Goal: Find specific fact: Find contact information

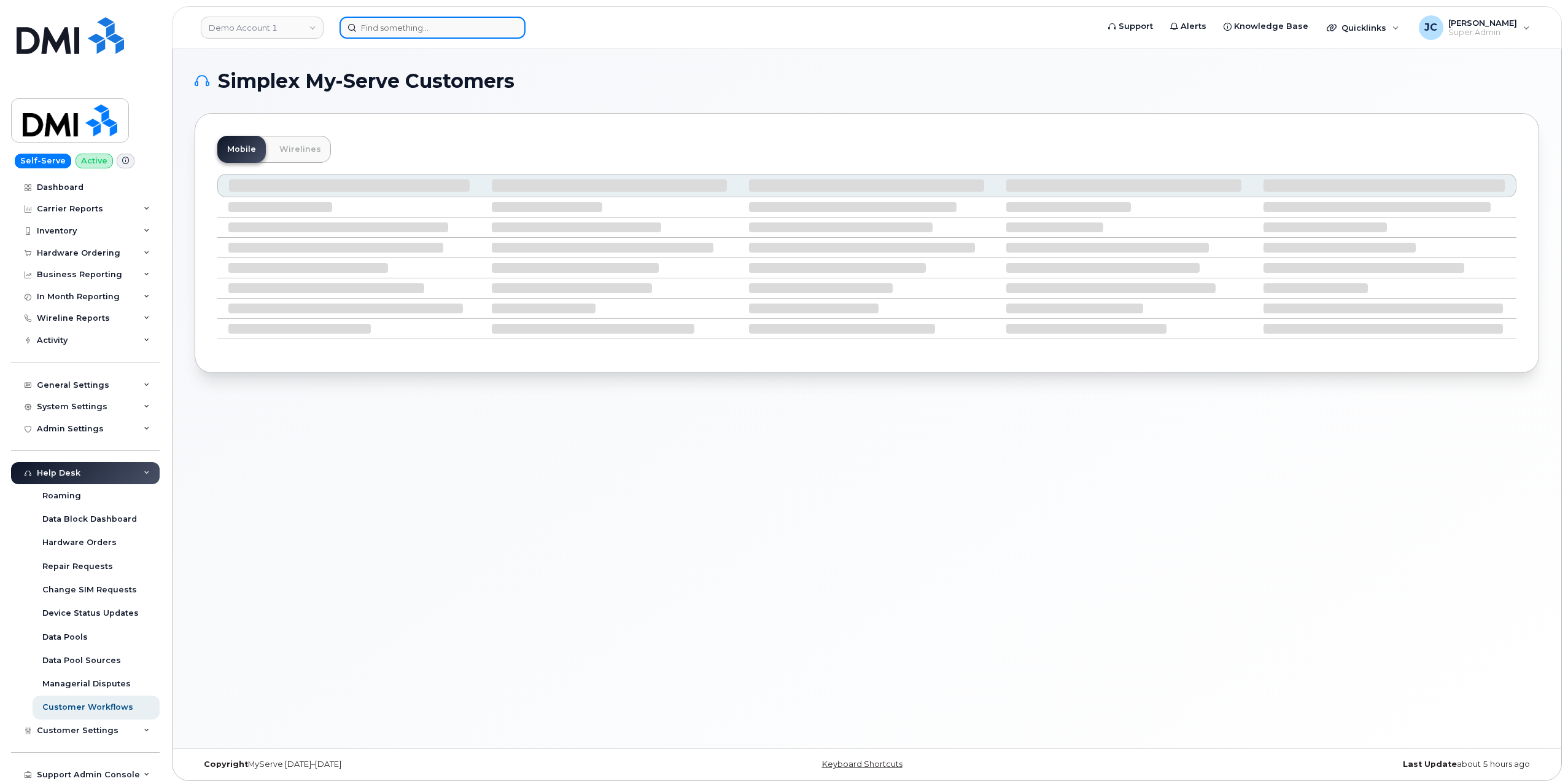
click at [377, 36] on input at bounding box center [432, 27] width 186 height 22
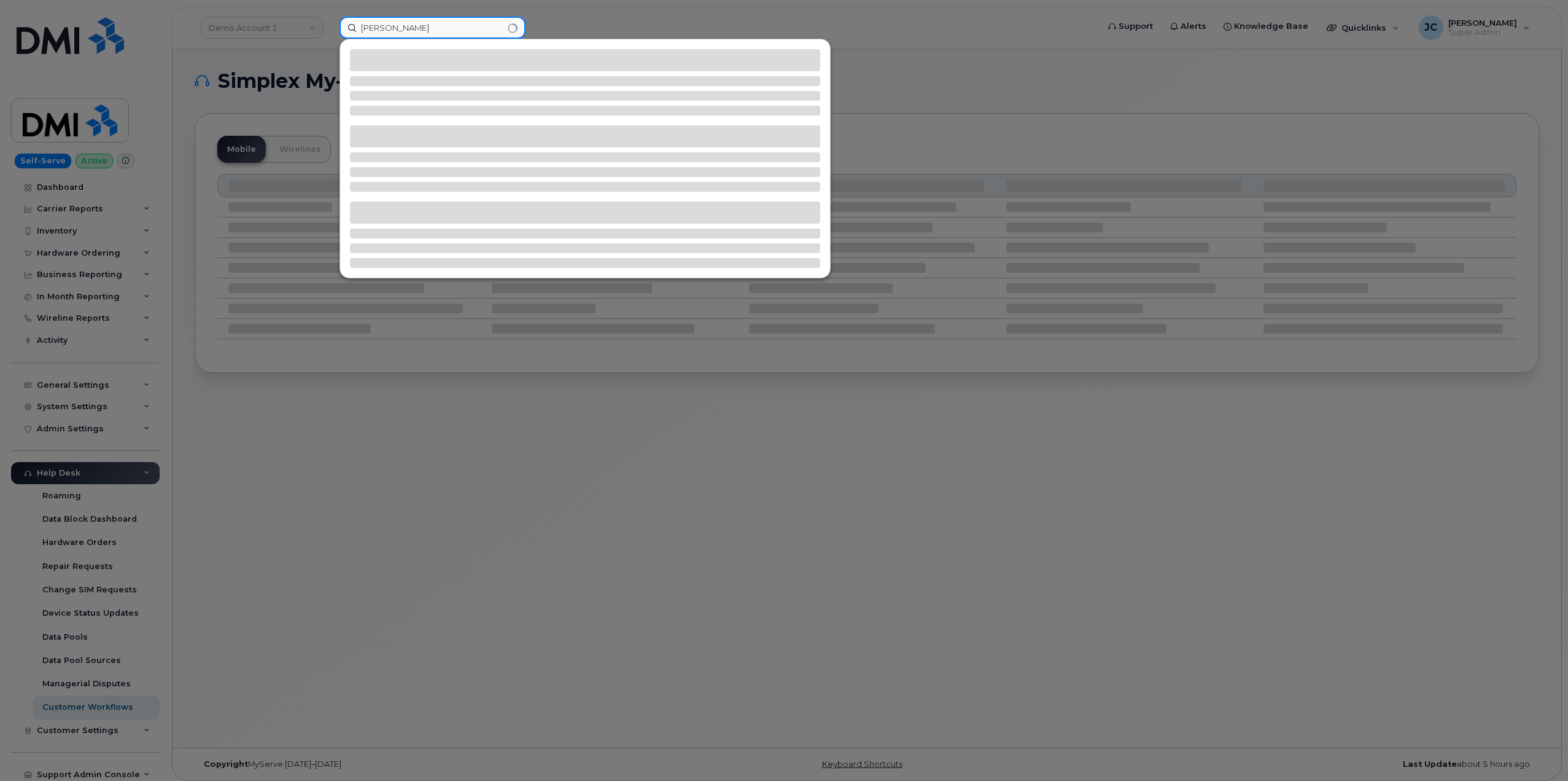
type input "chad riddle"
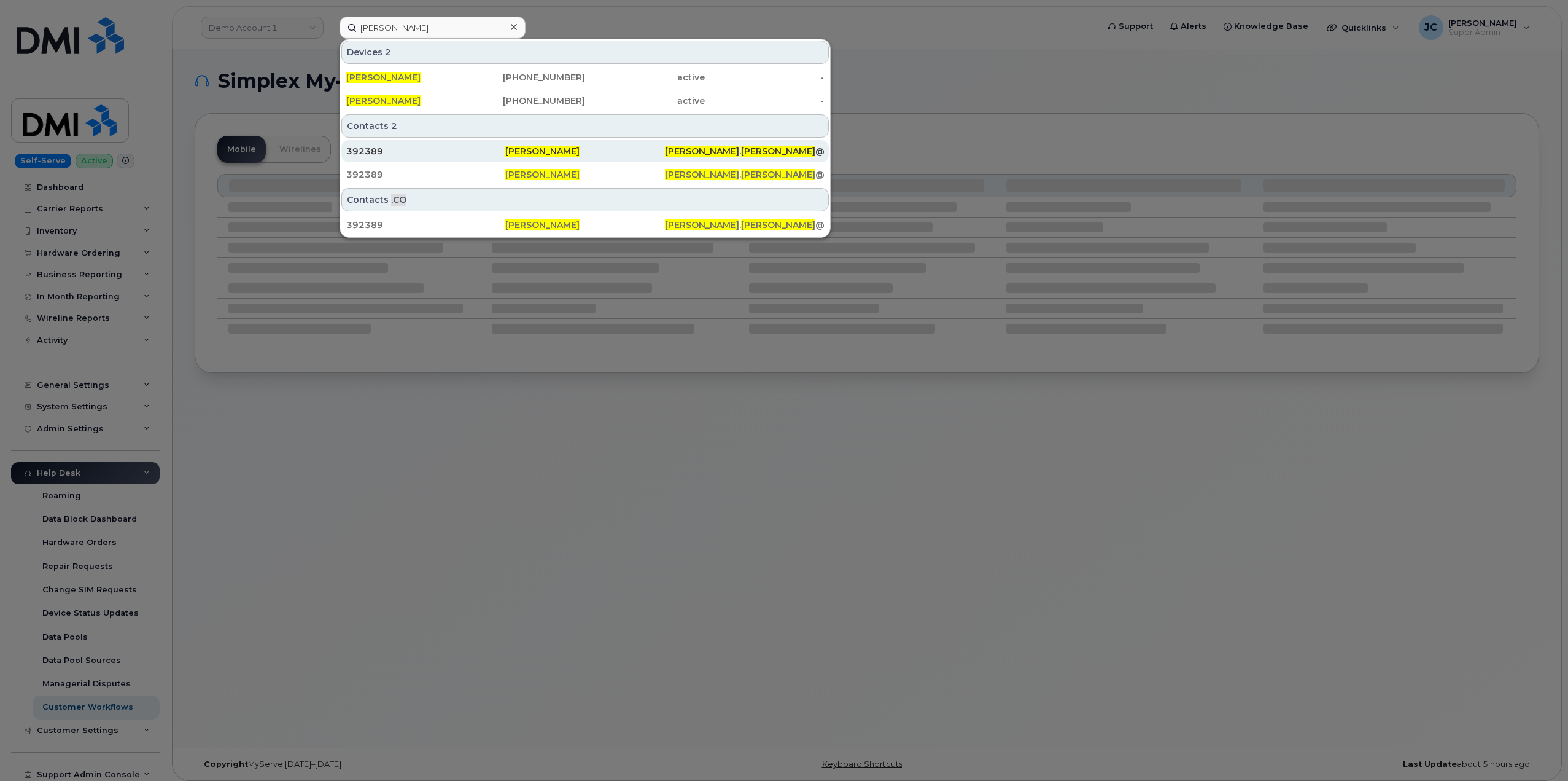
click at [372, 149] on div "392389" at bounding box center [425, 152] width 159 height 13
click at [371, 148] on div "392389" at bounding box center [425, 152] width 159 height 13
click at [532, 152] on span "[PERSON_NAME]" at bounding box center [542, 152] width 74 height 11
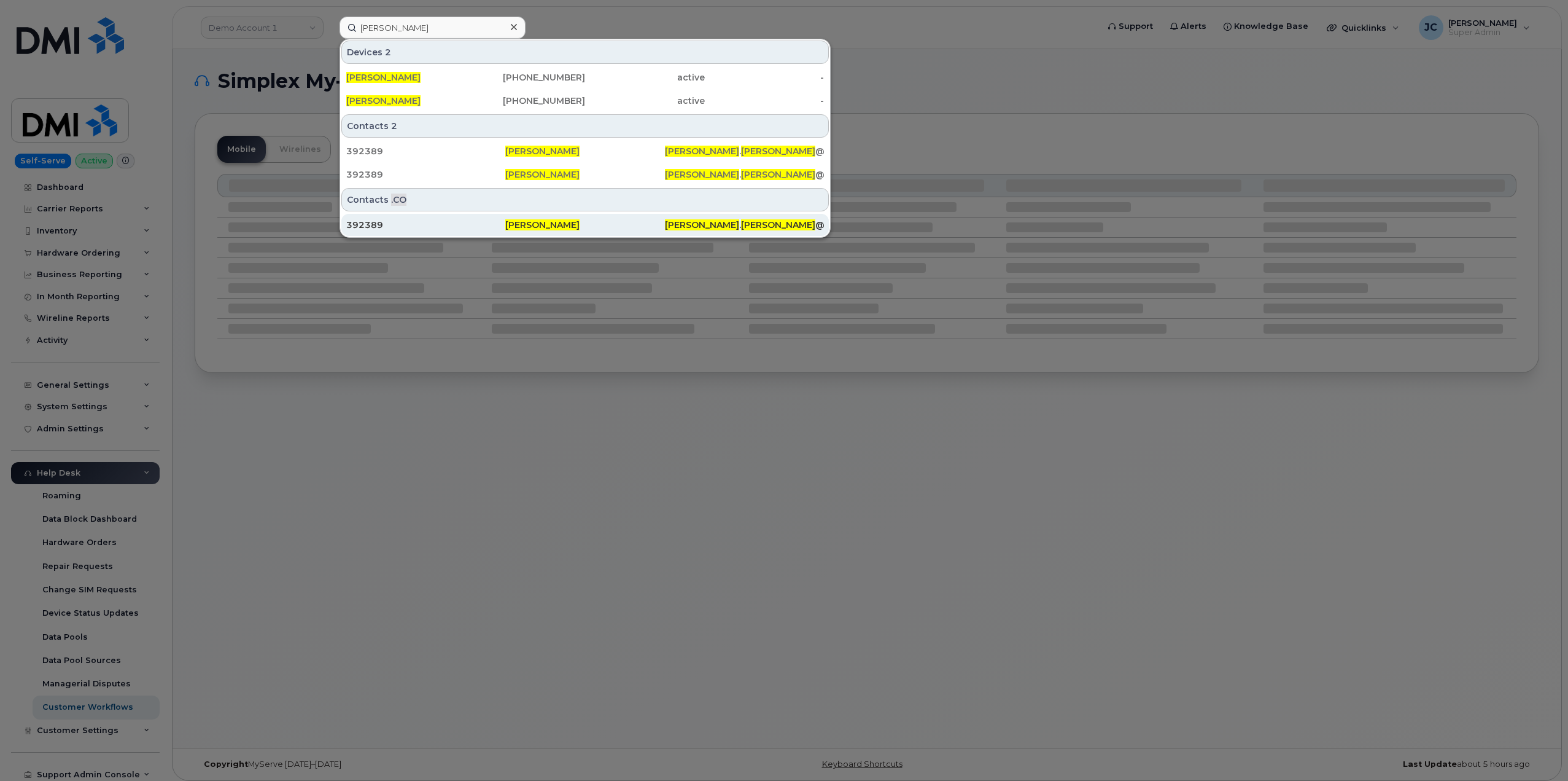
click at [375, 223] on div "392389" at bounding box center [425, 225] width 159 height 13
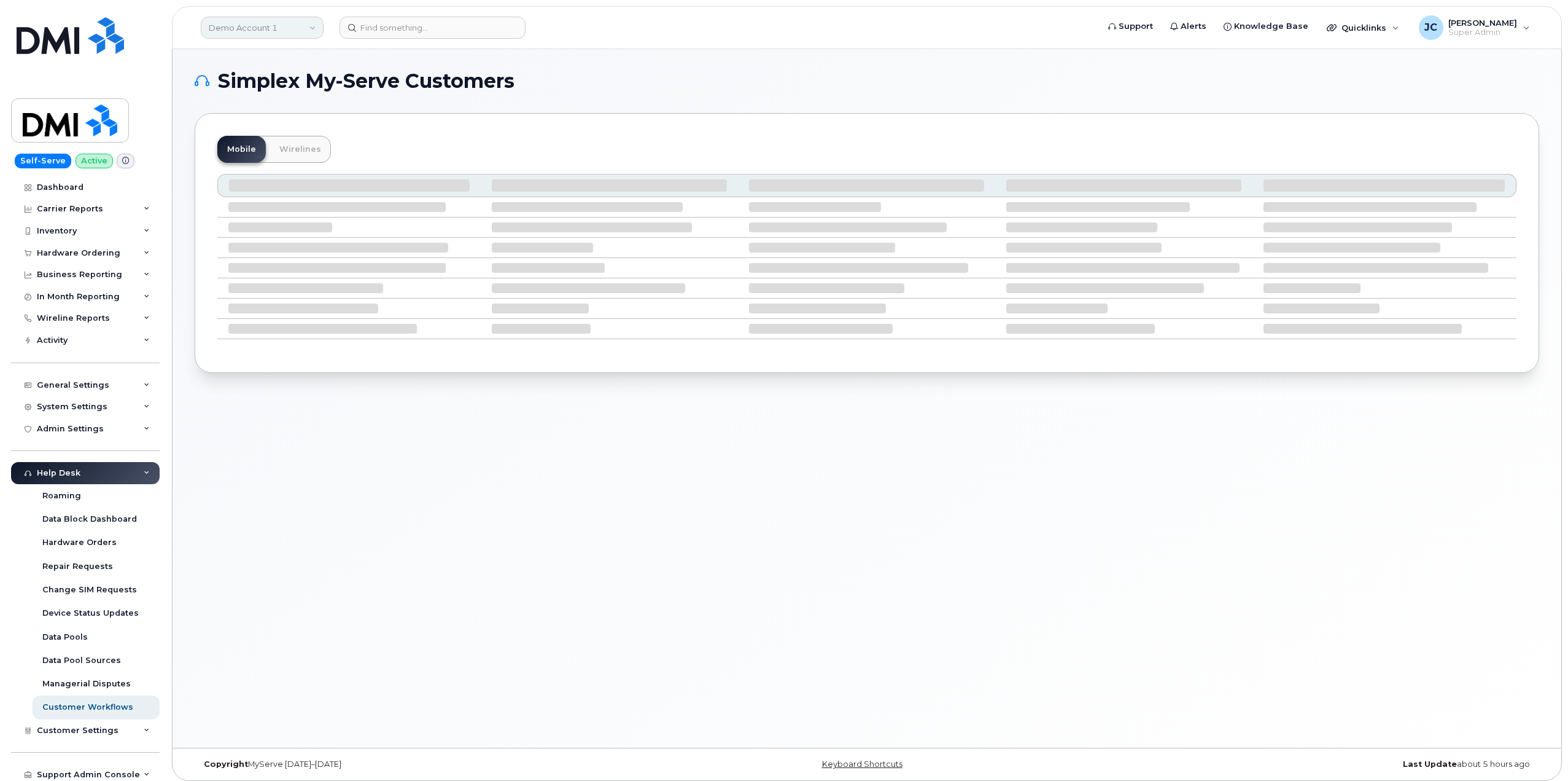
click at [305, 29] on link "Demo Account 1" at bounding box center [261, 27] width 123 height 22
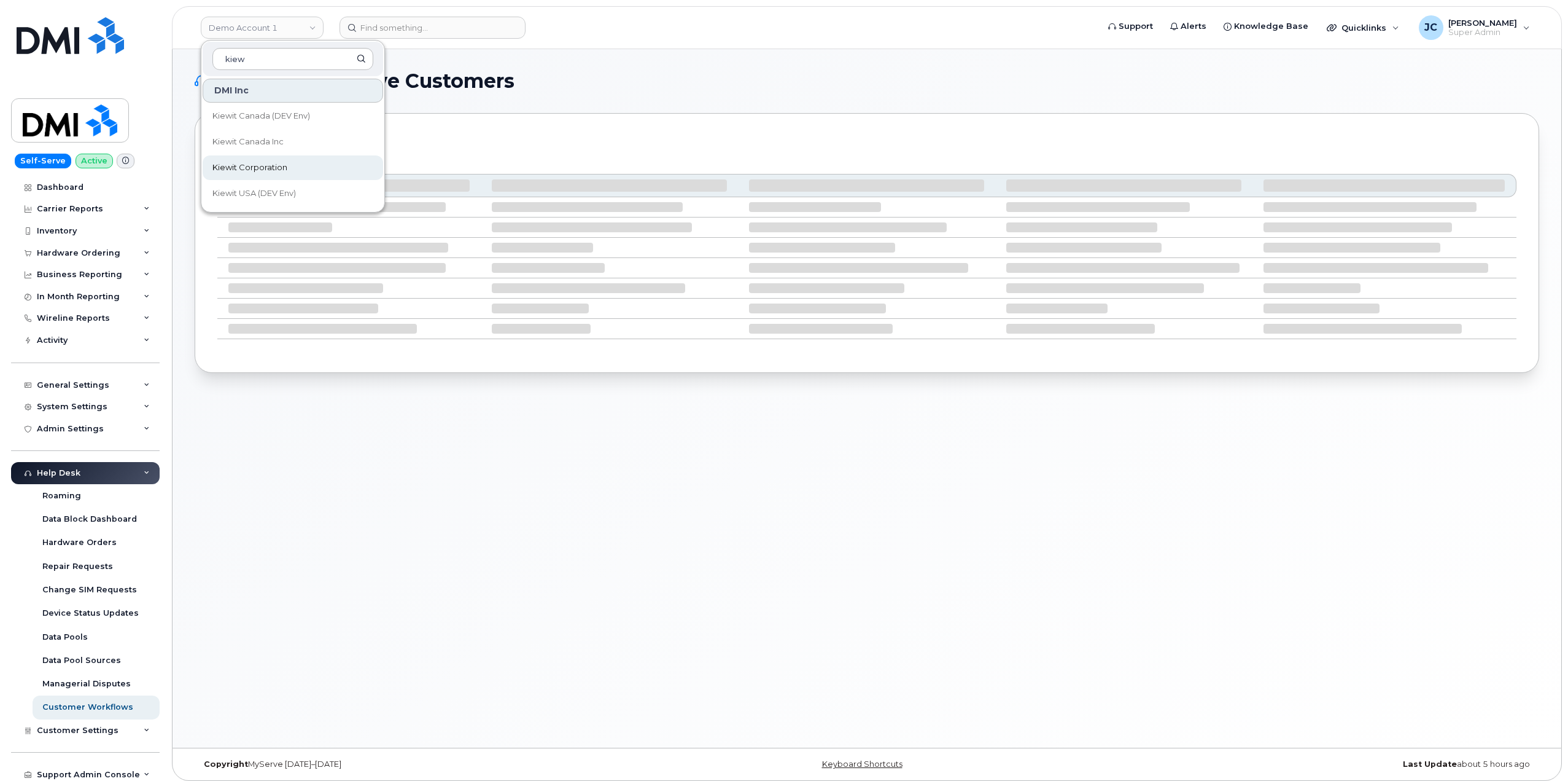
type input "kiew"
drag, startPoint x: 265, startPoint y: 168, endPoint x: 269, endPoint y: 161, distance: 8.1
click at [266, 166] on span "Kiewit Corporation" at bounding box center [249, 168] width 75 height 13
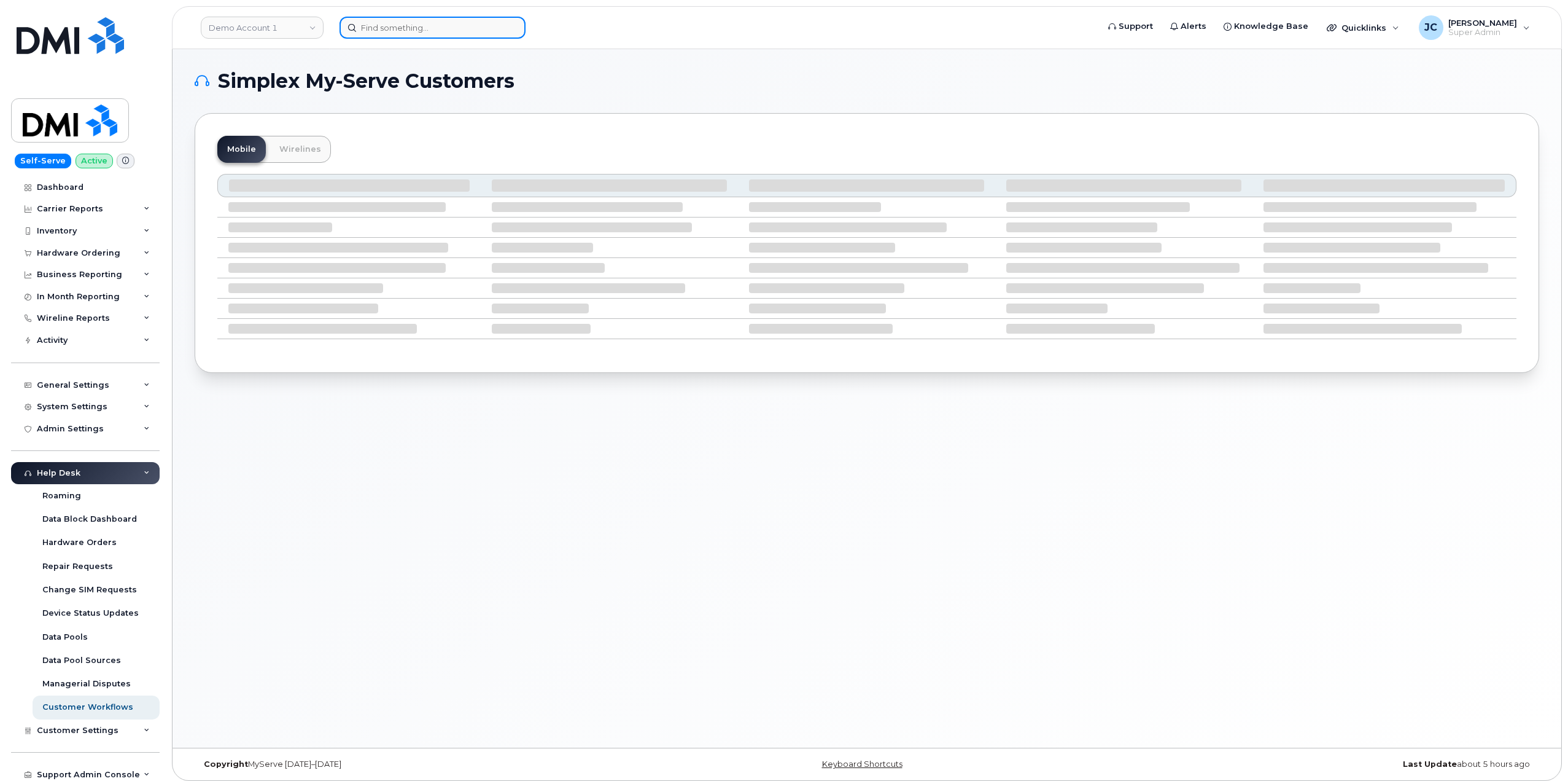
click at [424, 27] on input at bounding box center [432, 27] width 186 height 22
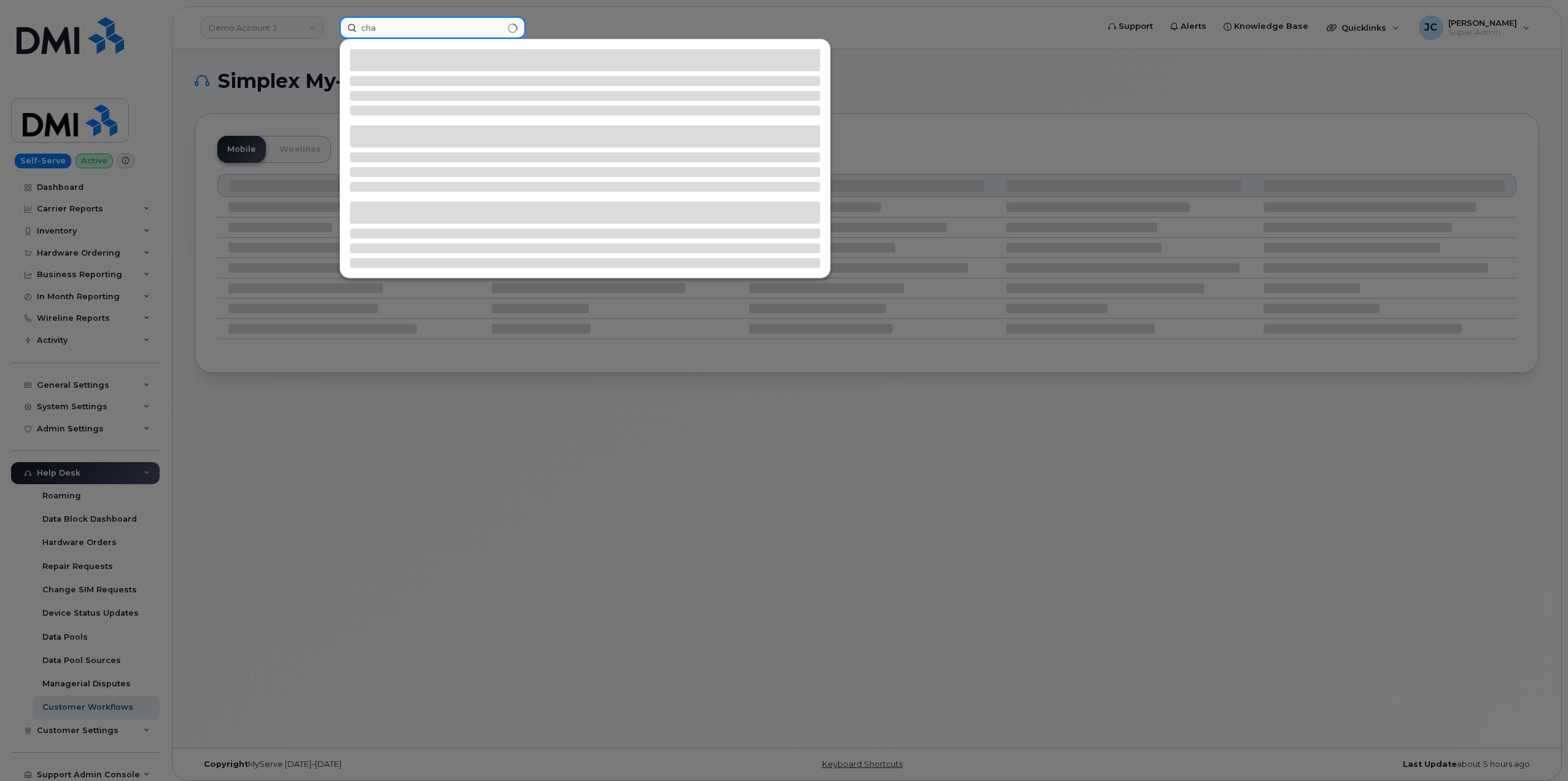
type input "cha"
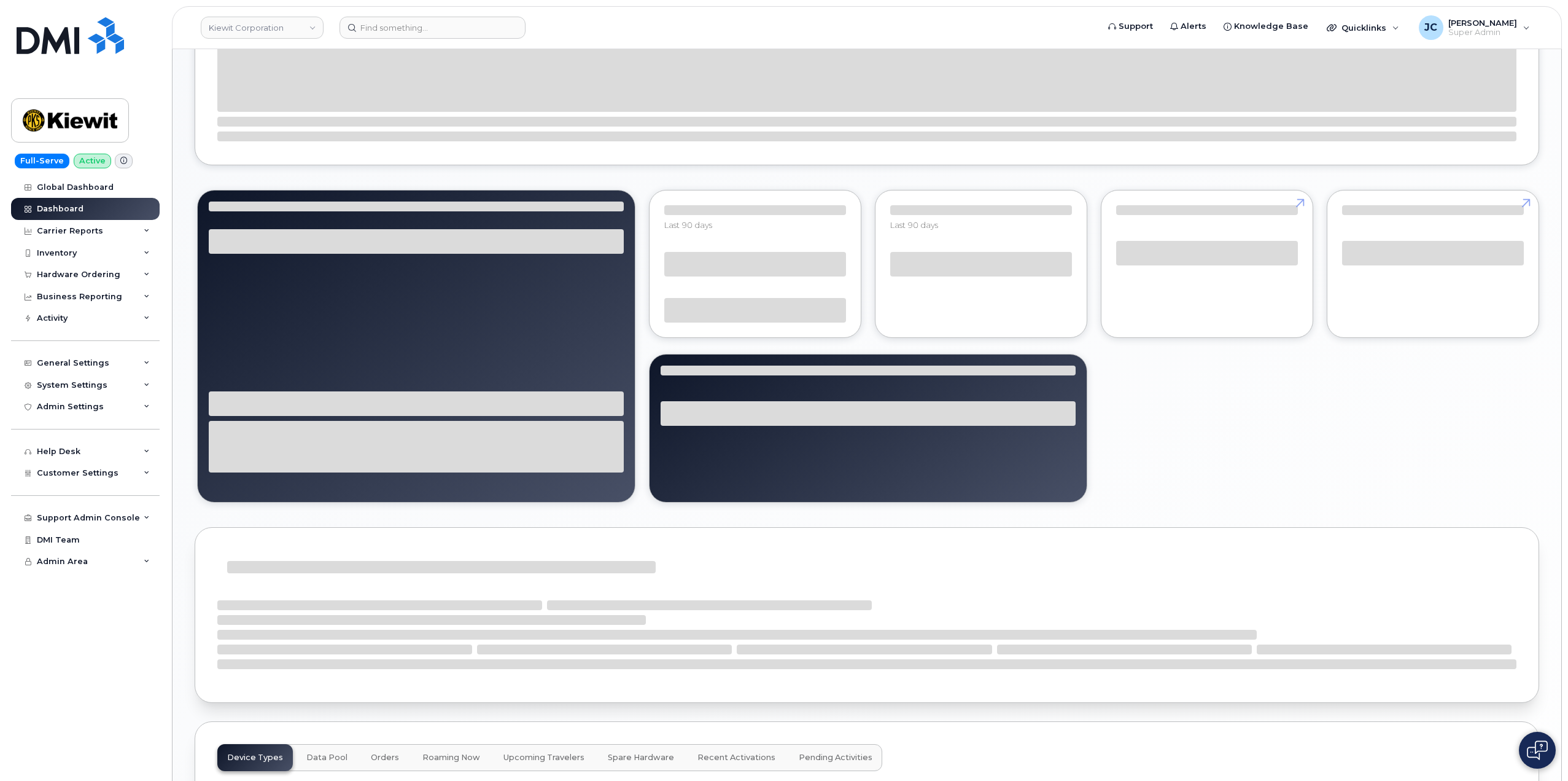
scroll to position [683, 0]
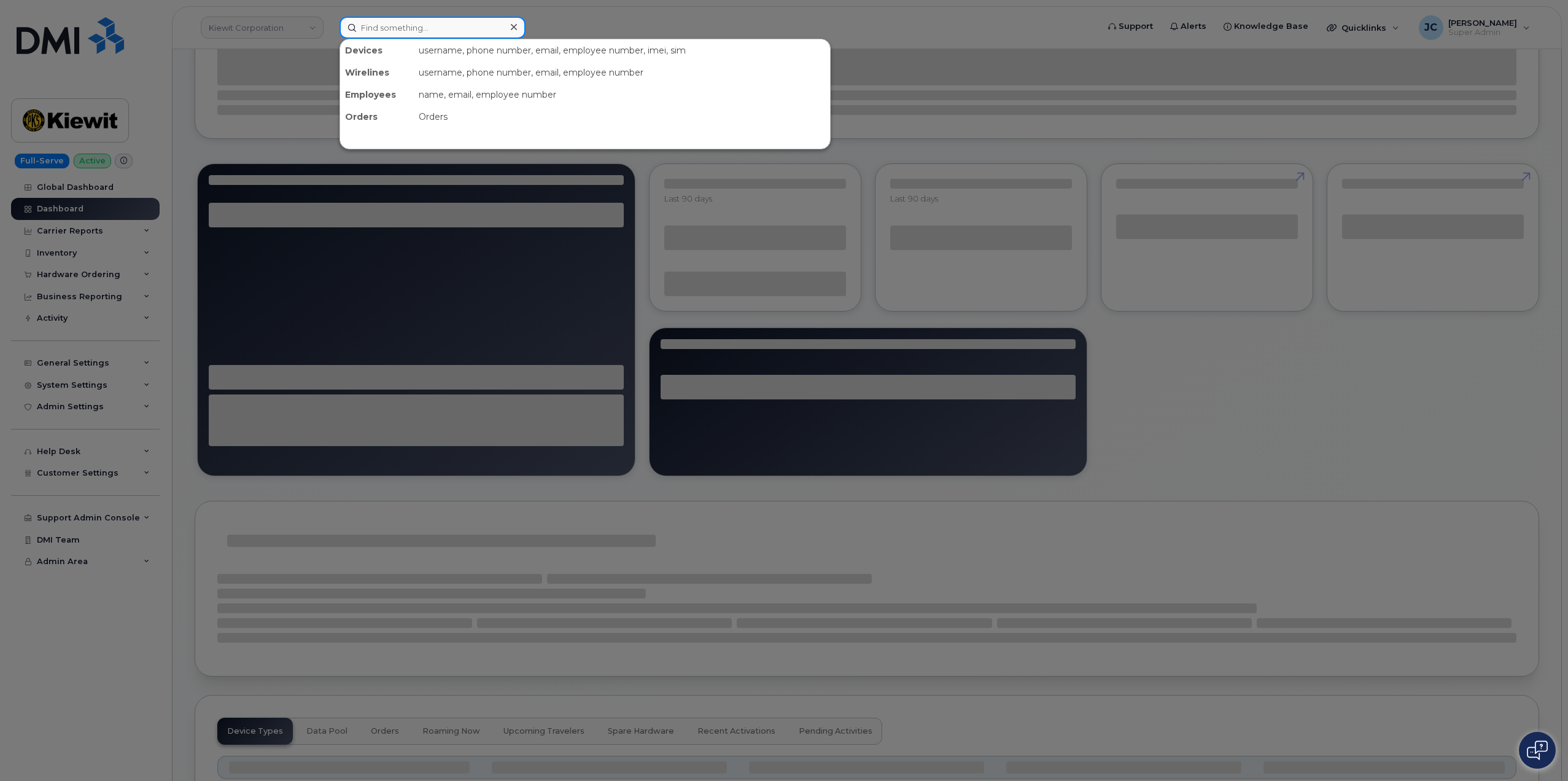
click at [422, 32] on input at bounding box center [432, 27] width 186 height 22
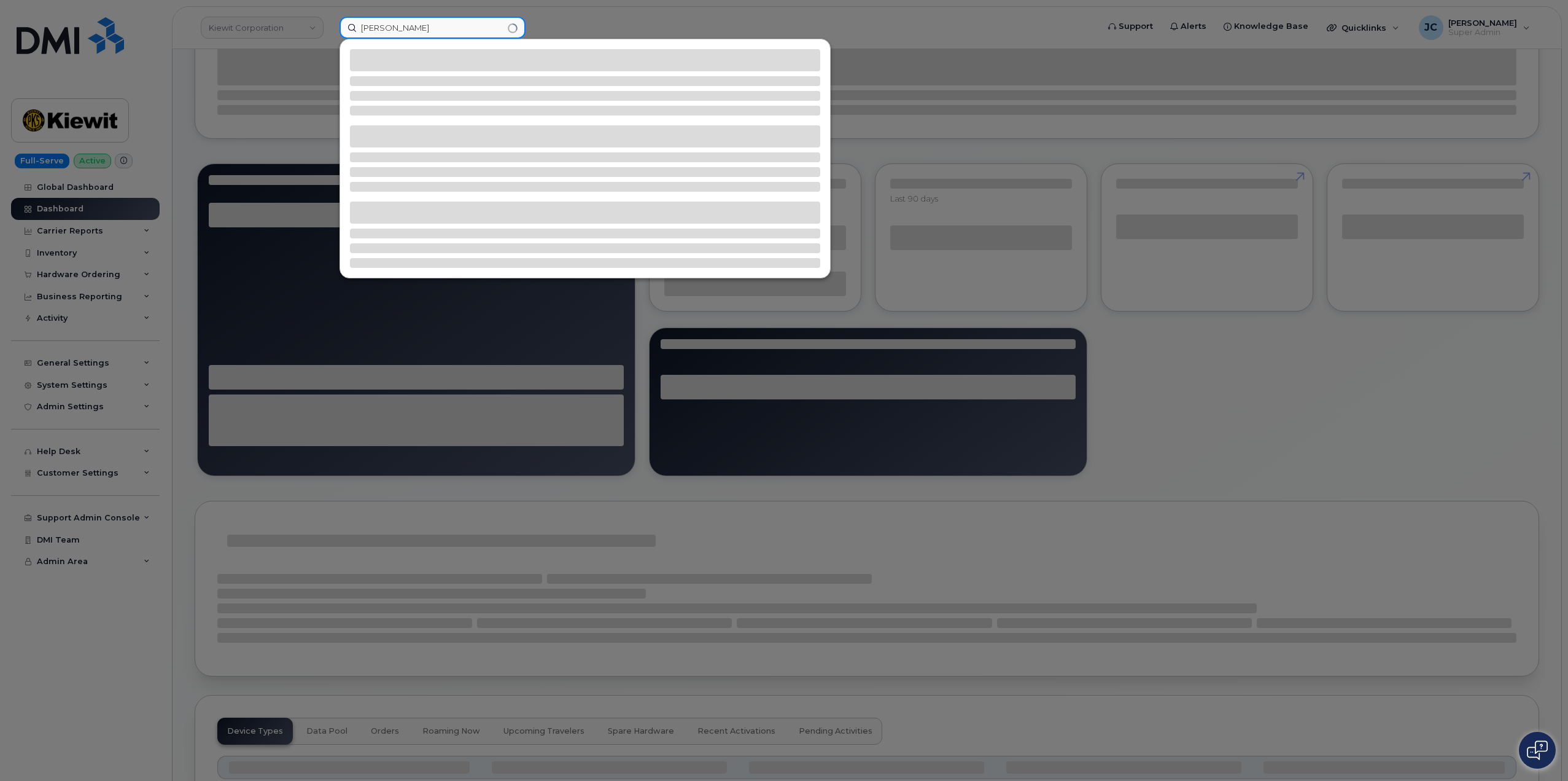
type input "[PERSON_NAME]"
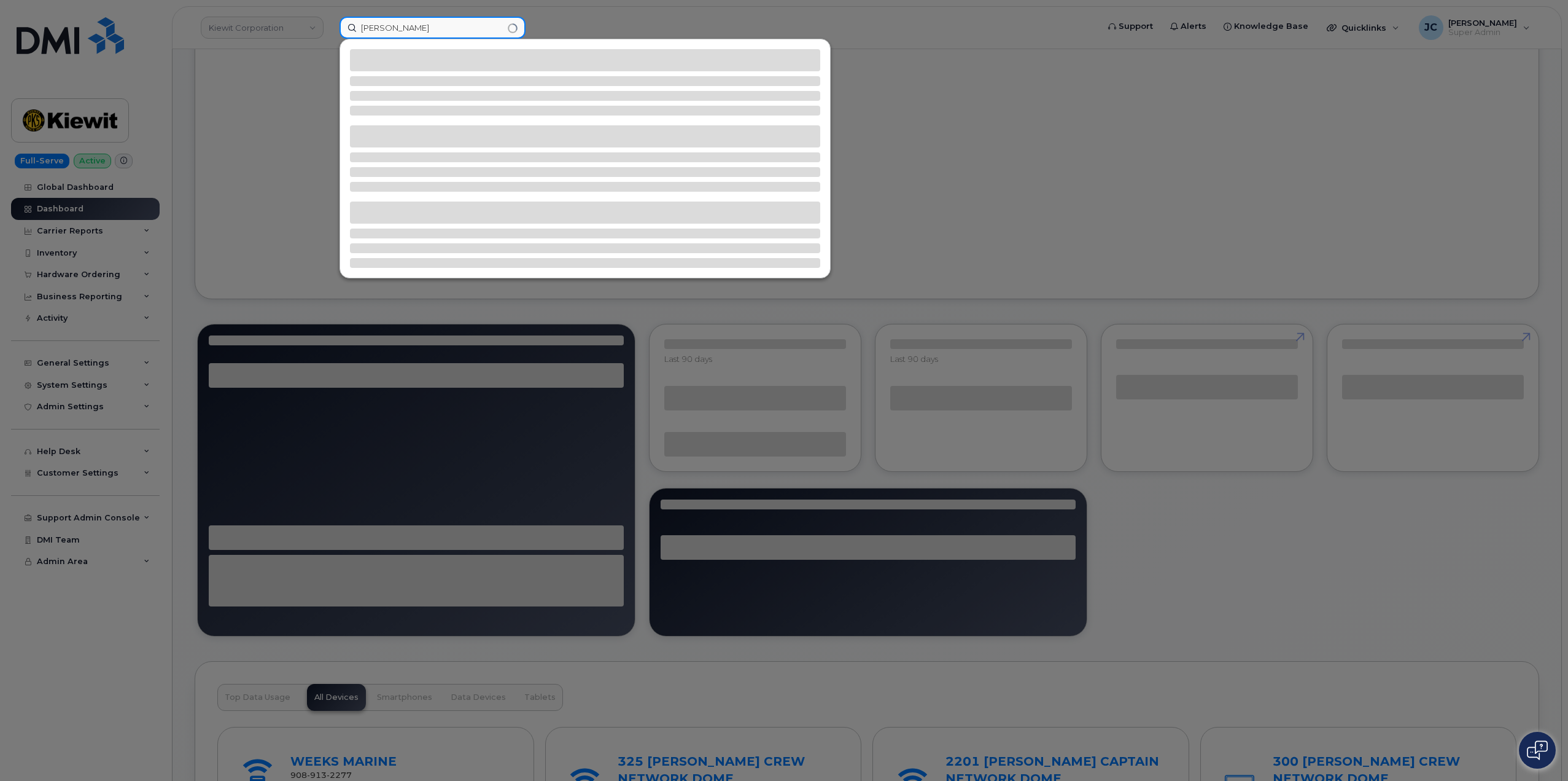
scroll to position [922, 0]
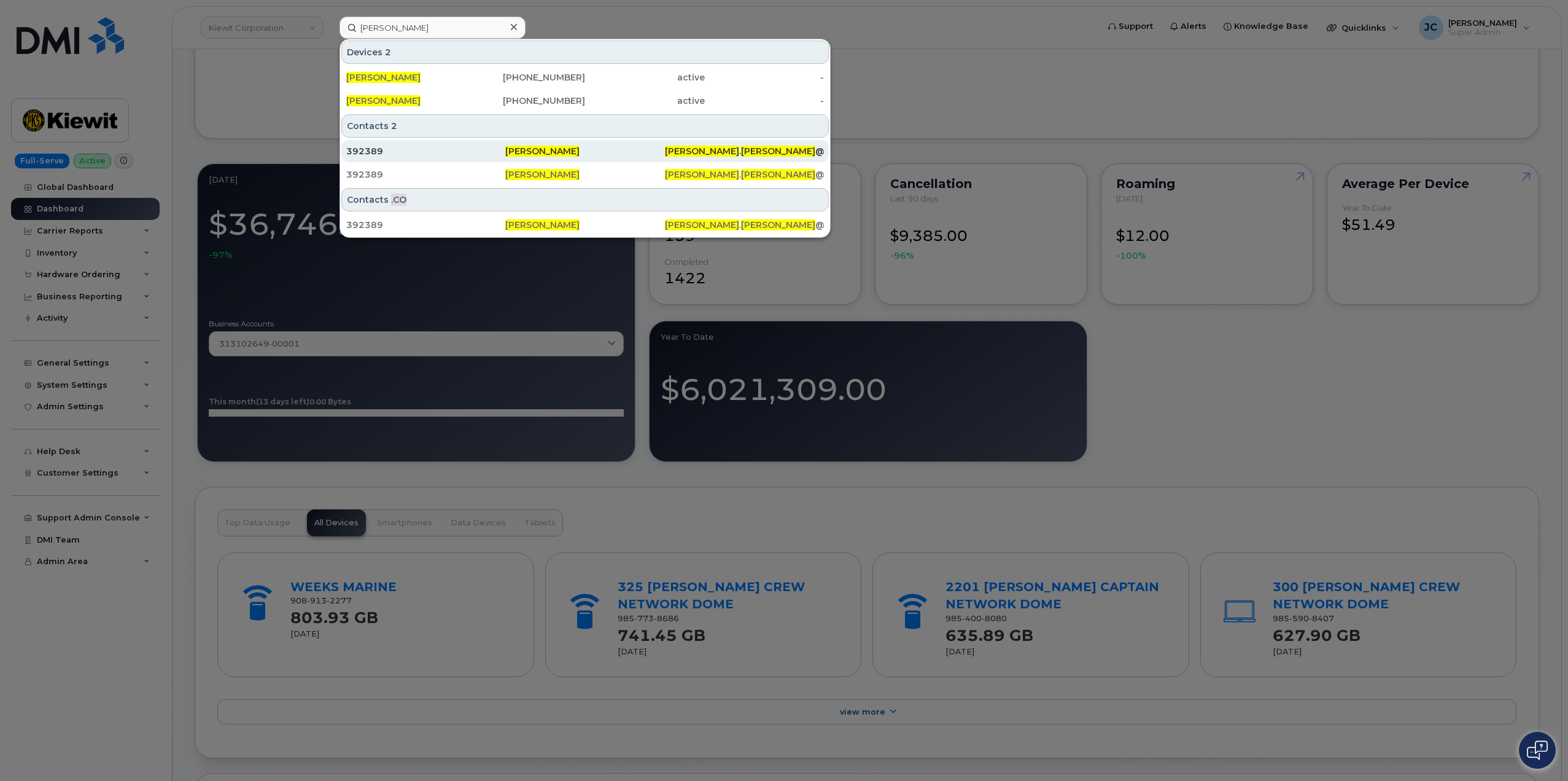
click at [364, 149] on div "392389" at bounding box center [425, 152] width 159 height 13
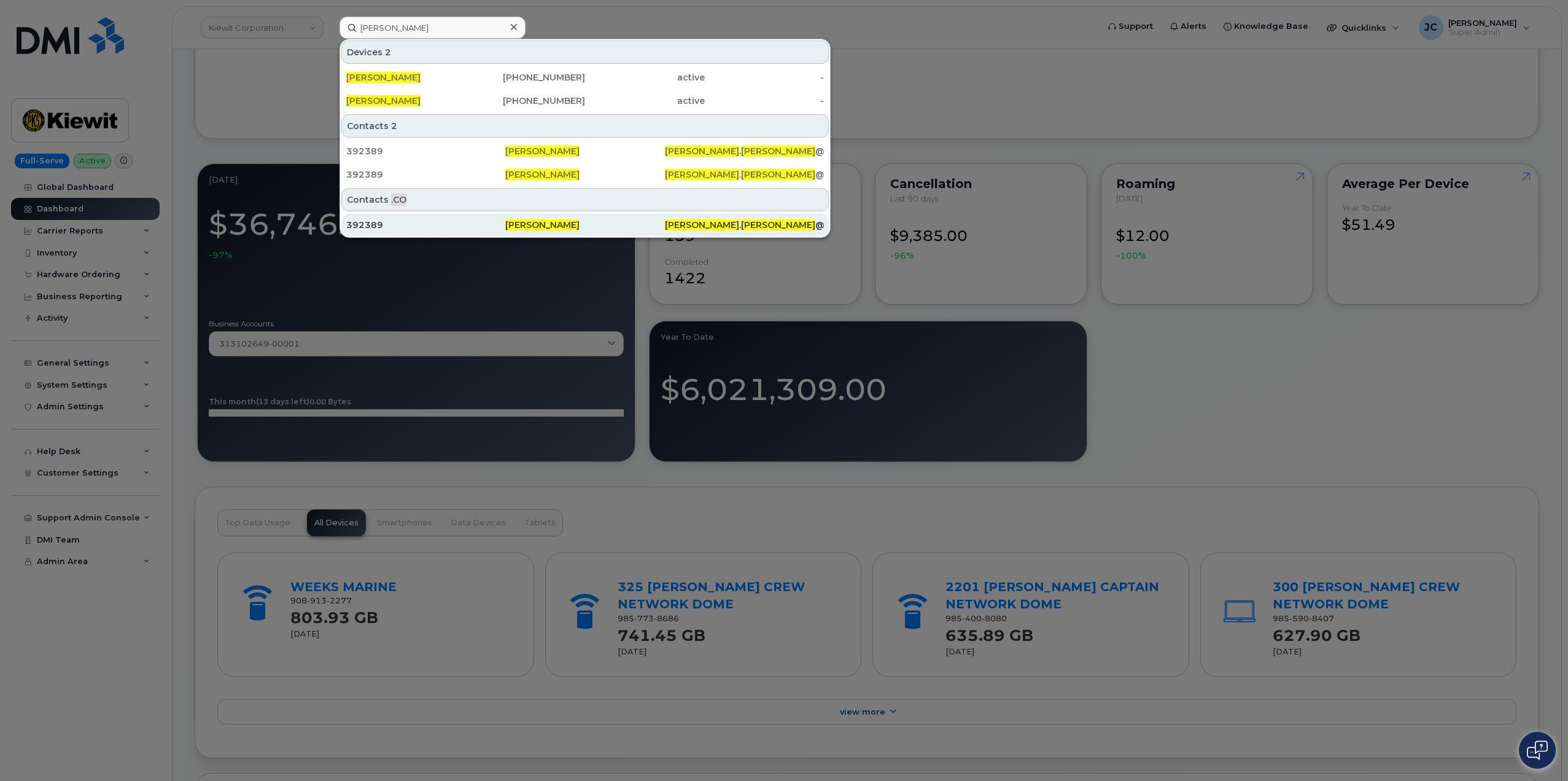
click at [366, 226] on div "392389" at bounding box center [425, 225] width 159 height 13
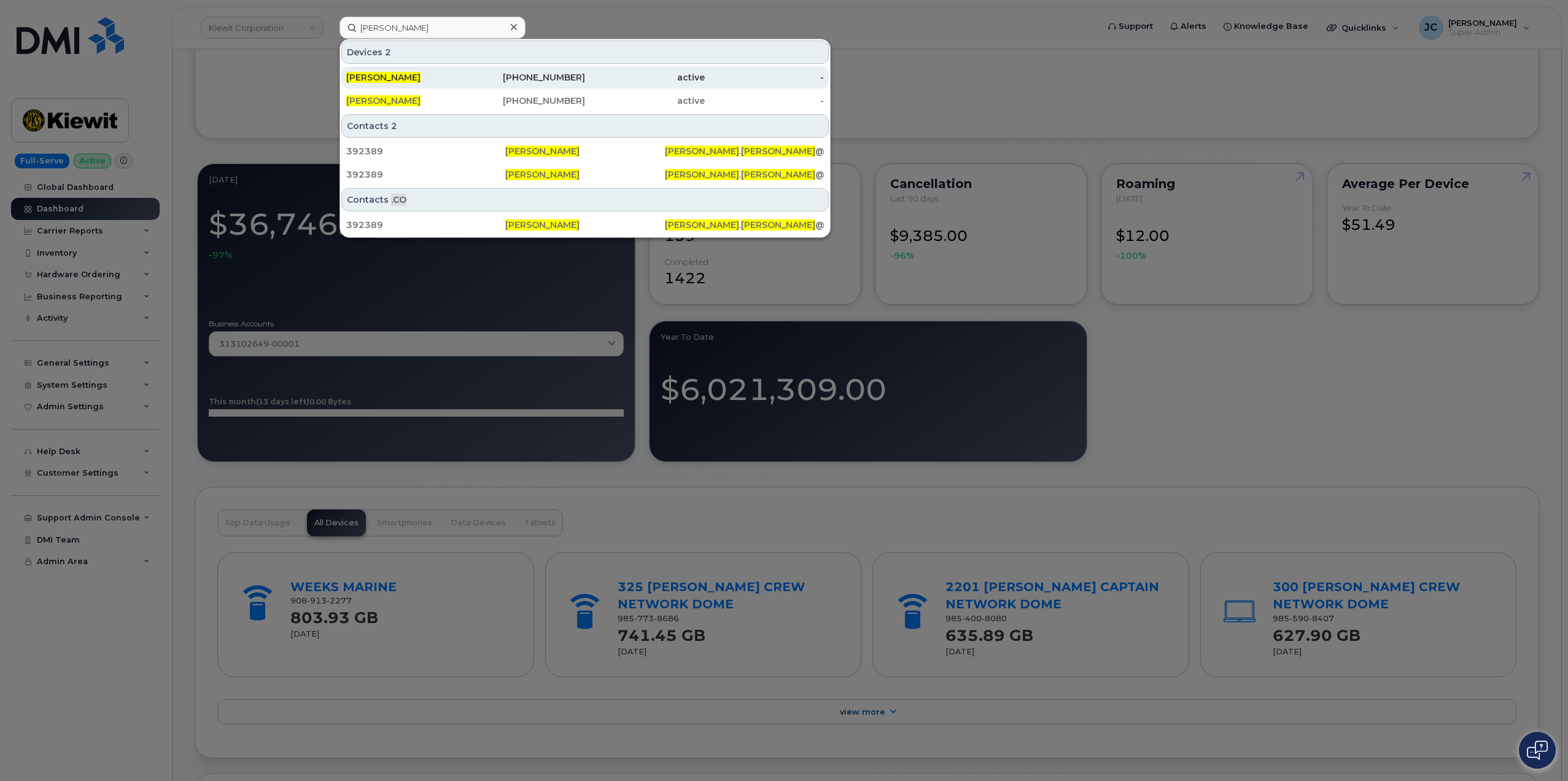
click at [558, 75] on div "817-716-2713" at bounding box center [526, 77] width 120 height 13
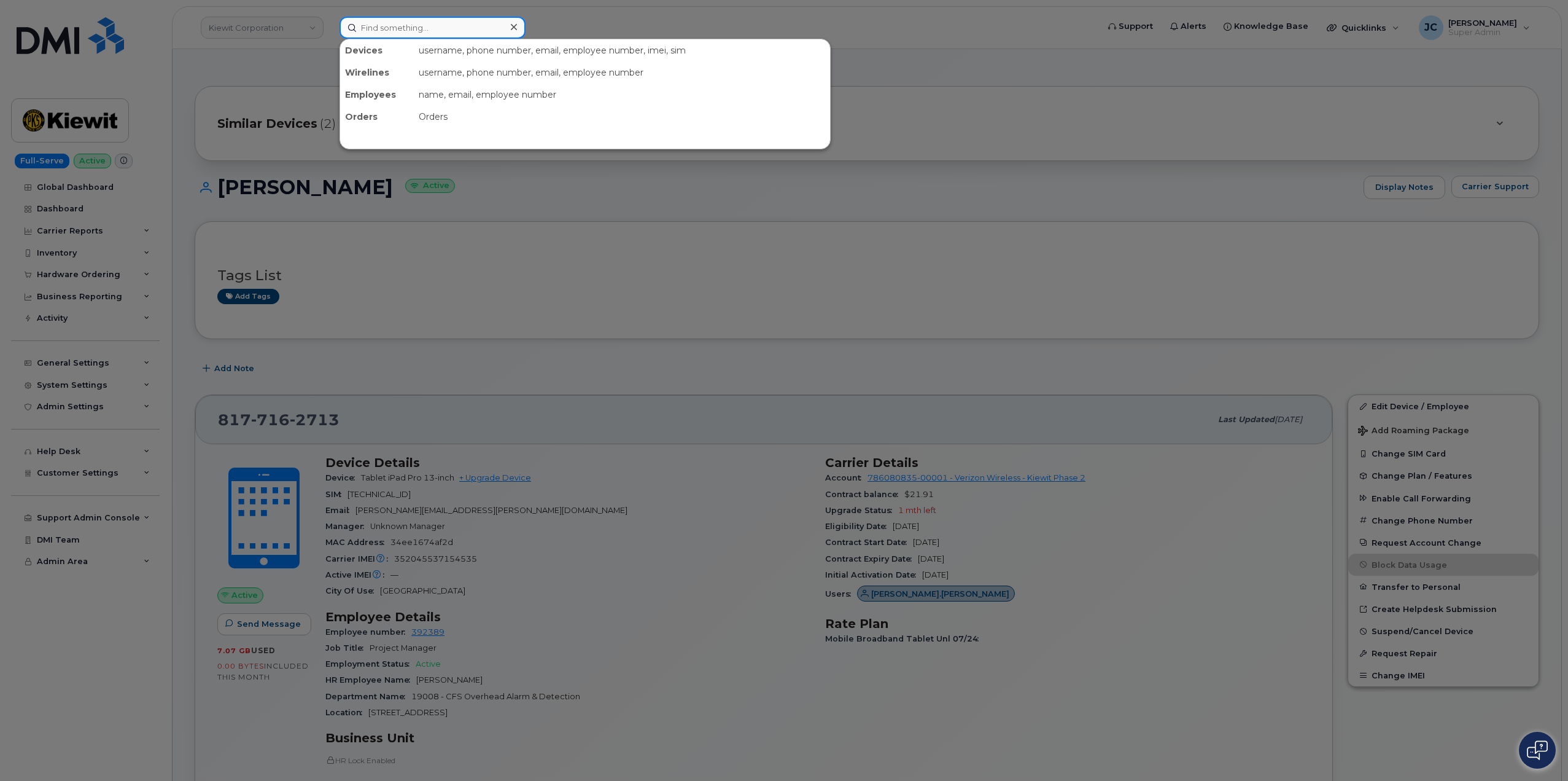
click at [373, 27] on input at bounding box center [432, 27] width 186 height 22
paste input "402.214.0802"
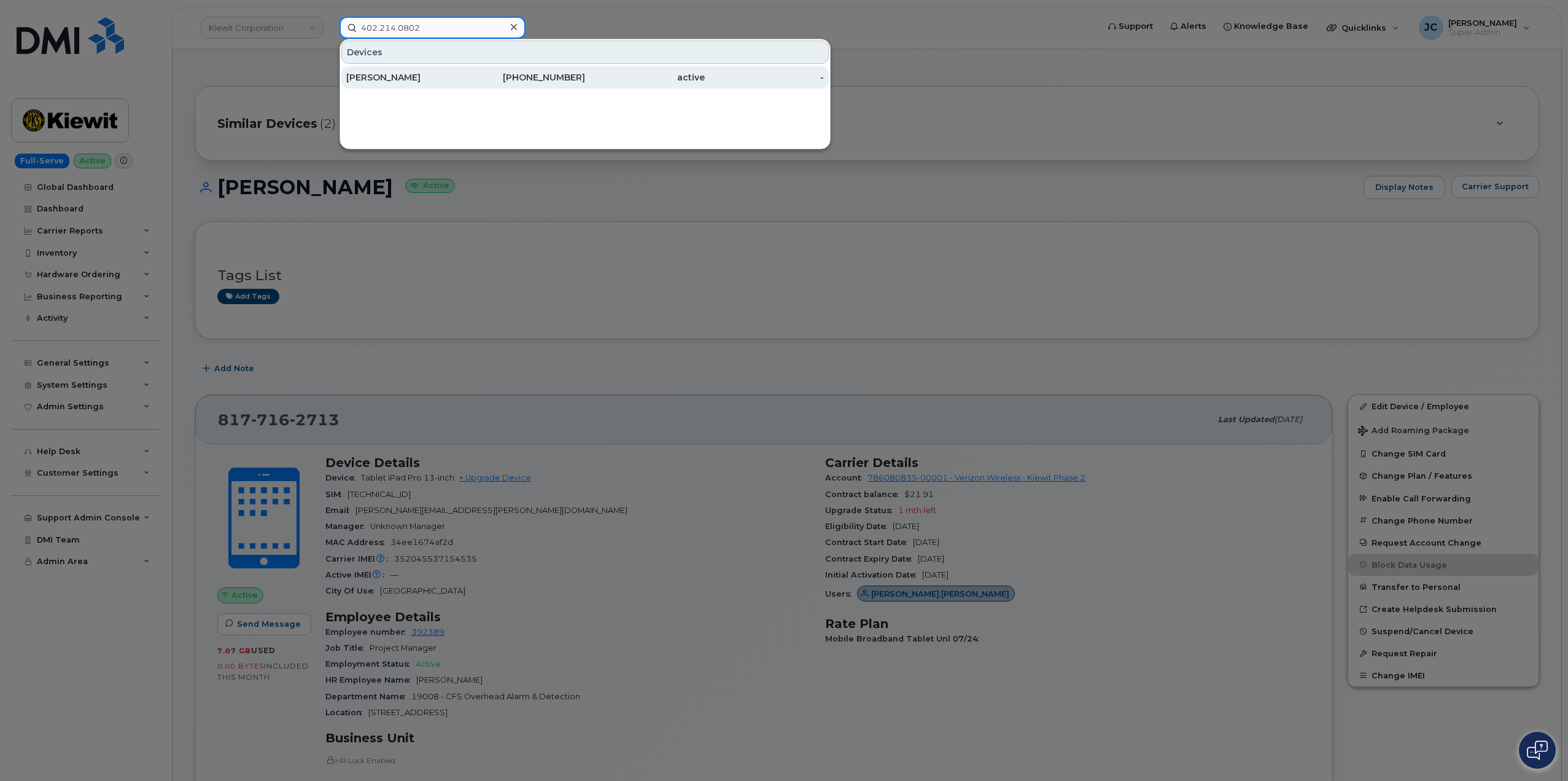
type input "402.214.0802"
click at [410, 80] on div "[PERSON_NAME]" at bounding box center [406, 77] width 120 height 13
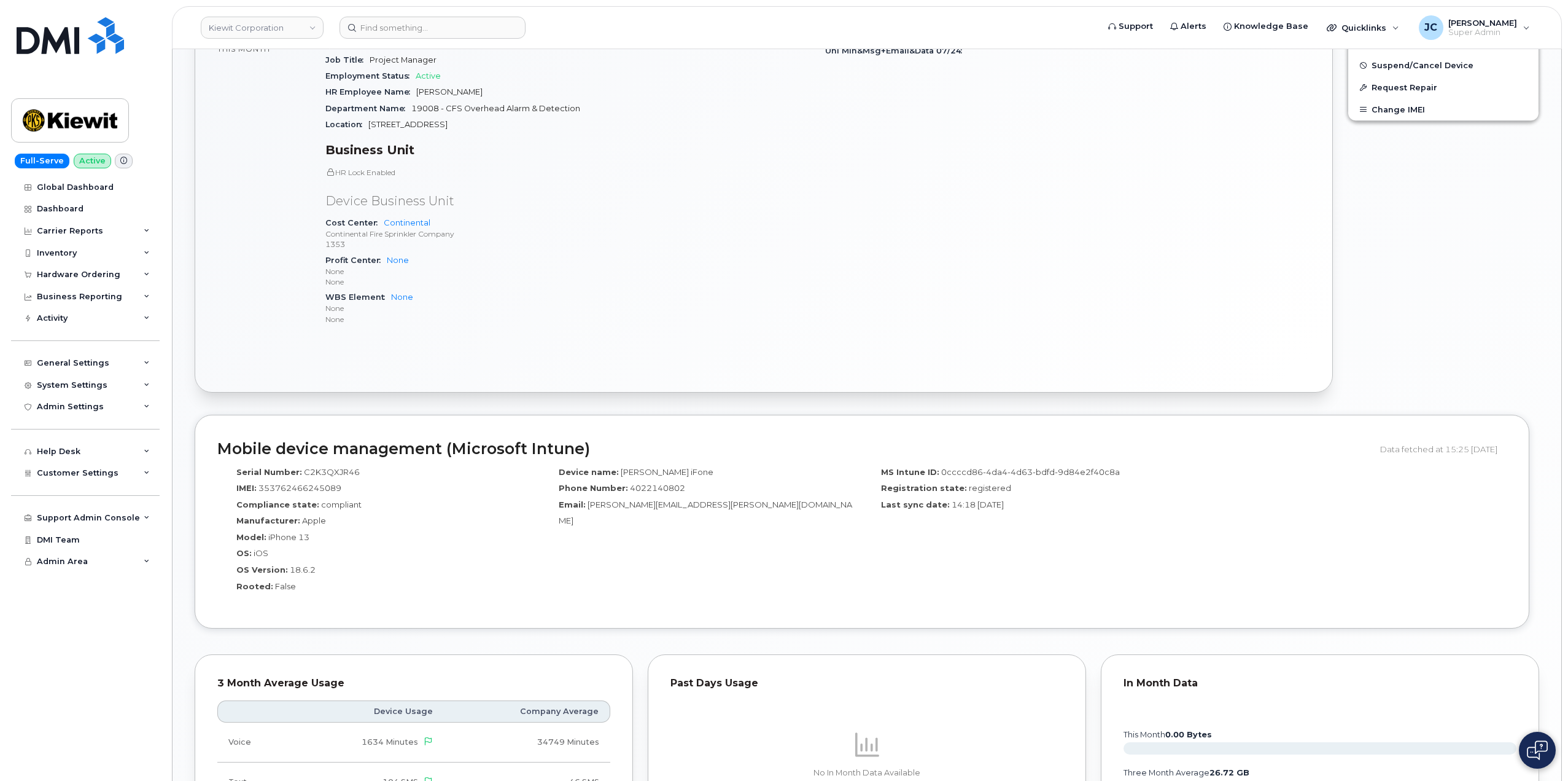
scroll to position [158, 0]
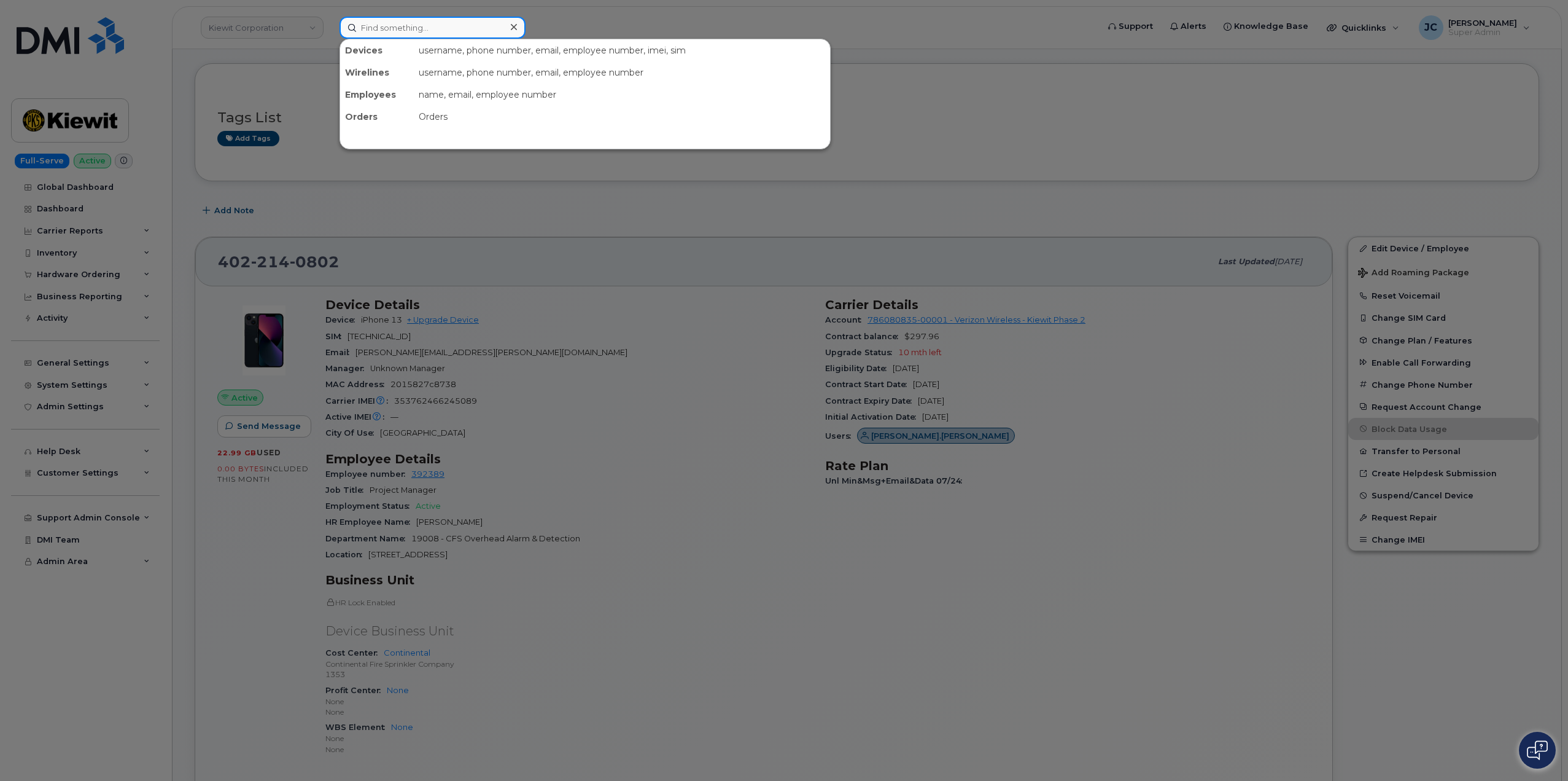
click at [409, 28] on input at bounding box center [432, 27] width 186 height 22
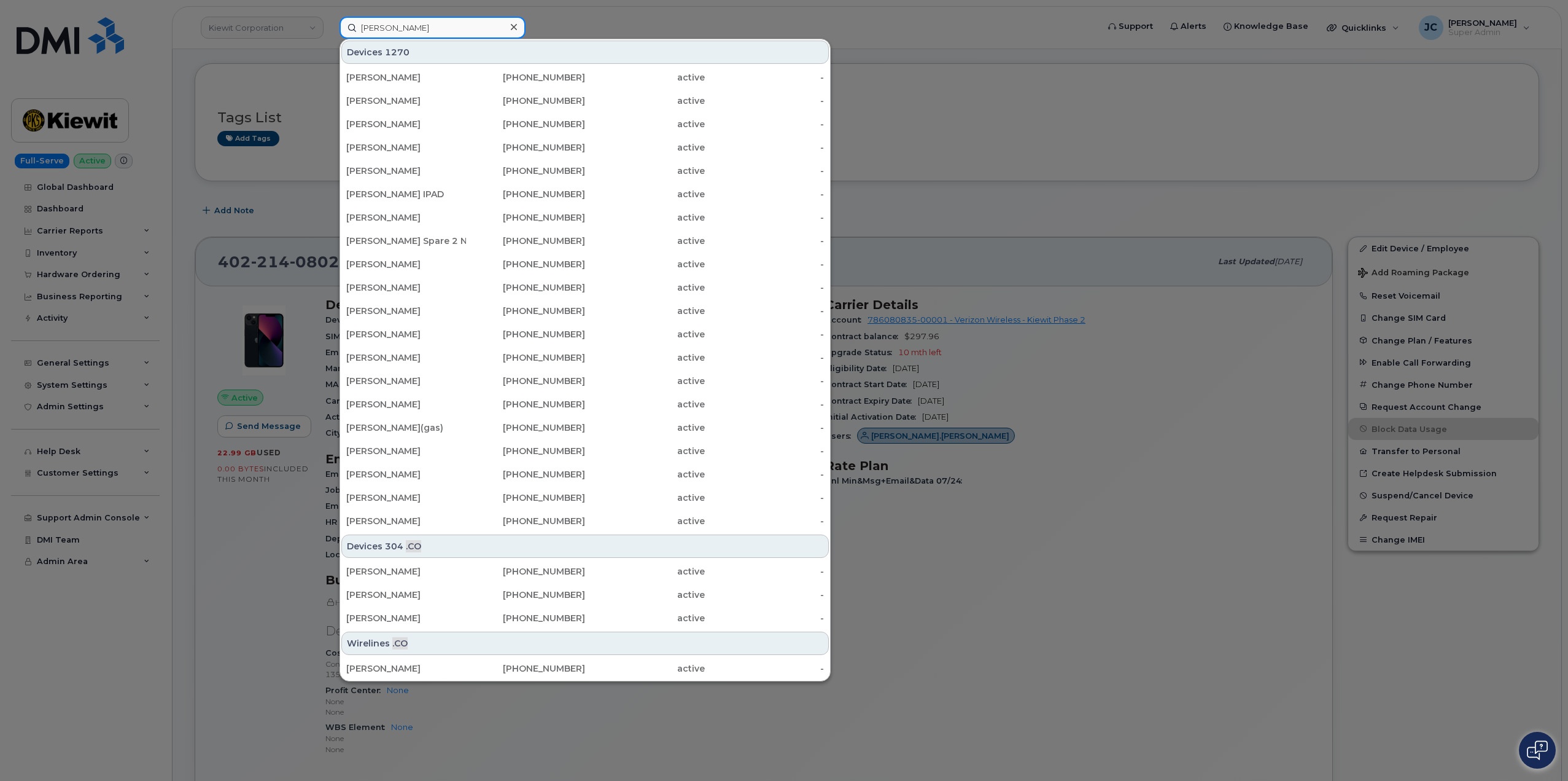
type input "[PERSON_NAME]"
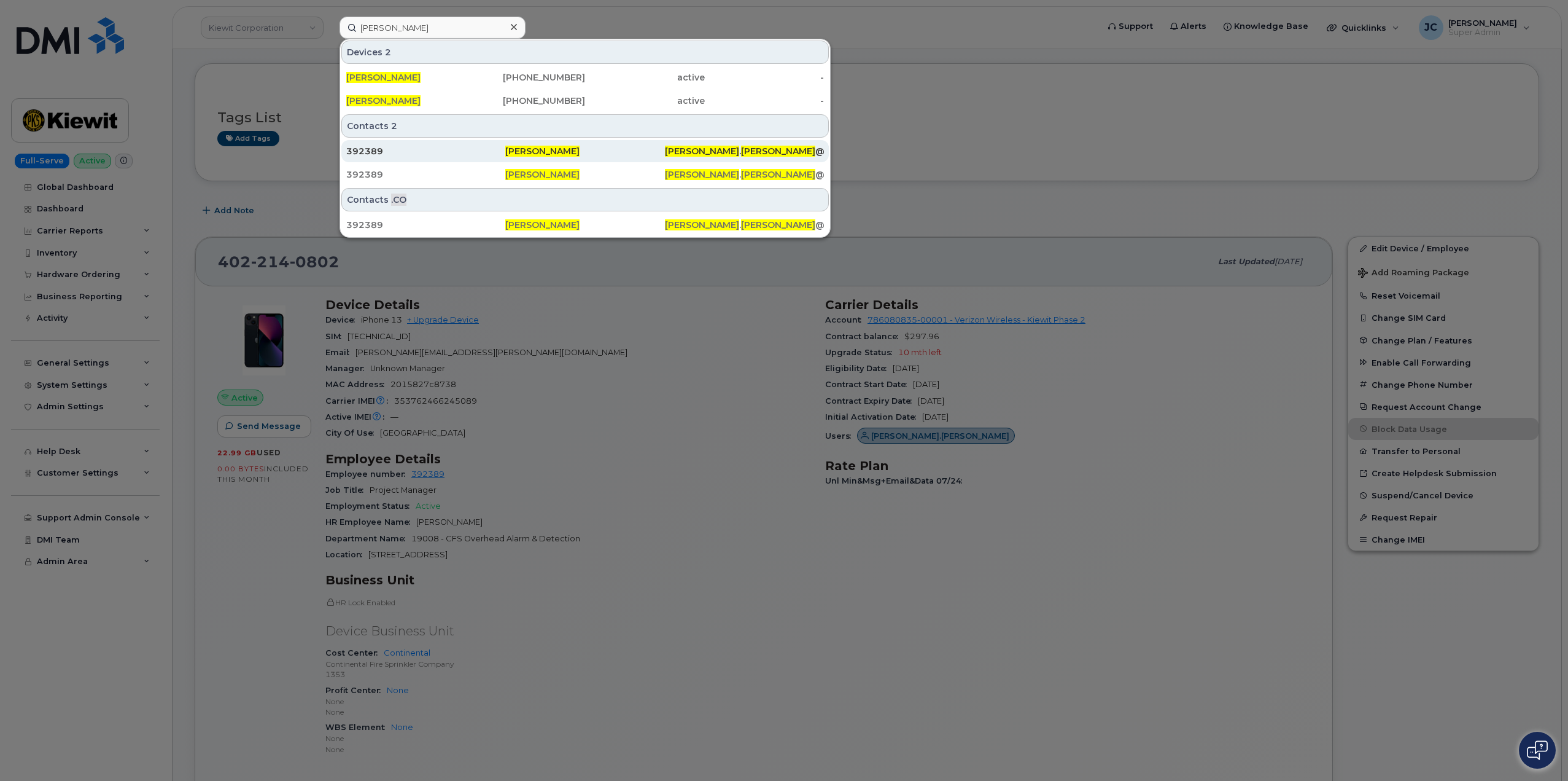
click at [359, 148] on div "392389" at bounding box center [425, 152] width 159 height 13
click at [359, 148] on div "392389" at bounding box center [425, 152] width 159 height 13
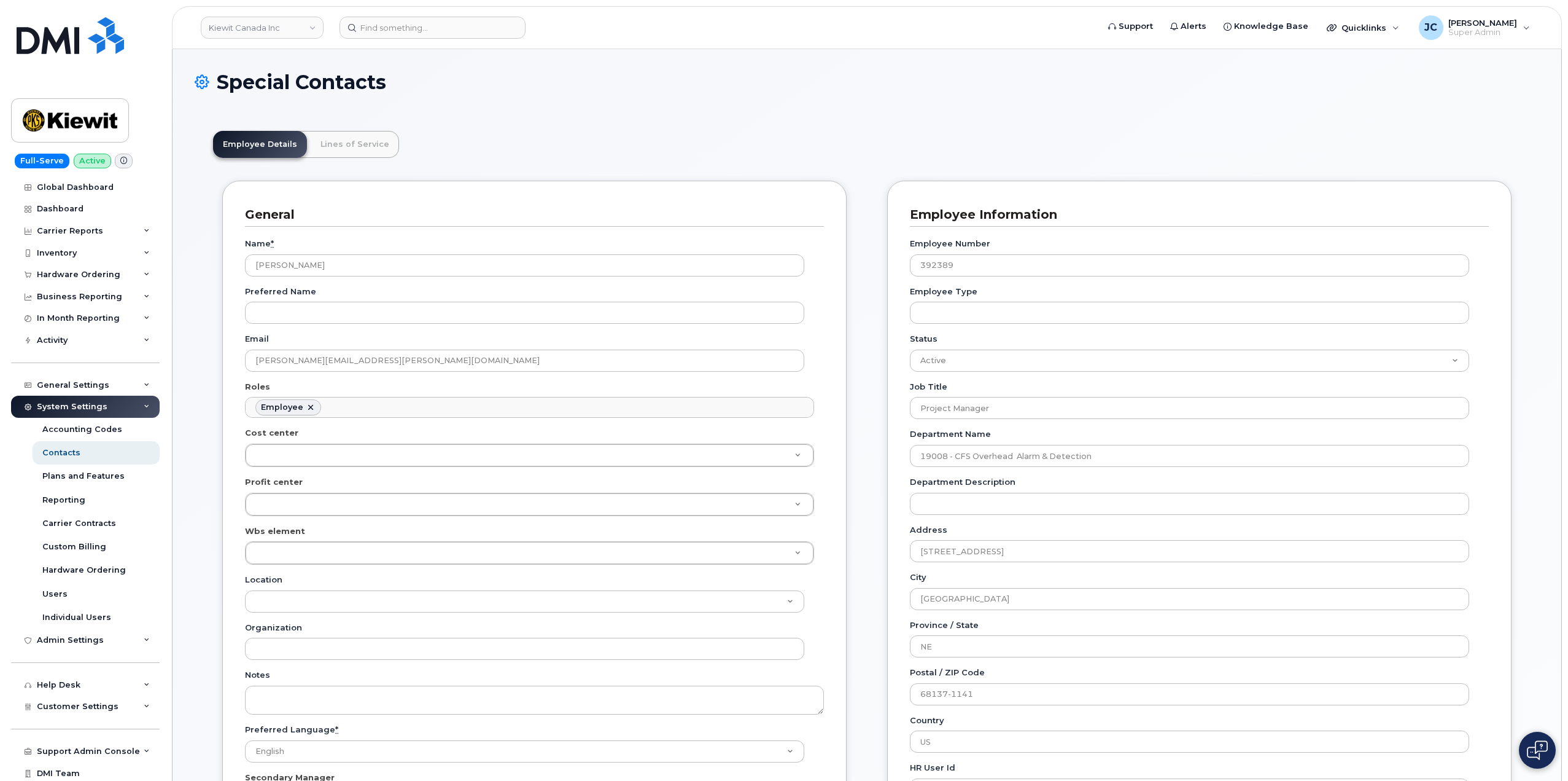
scroll to position [62, 0]
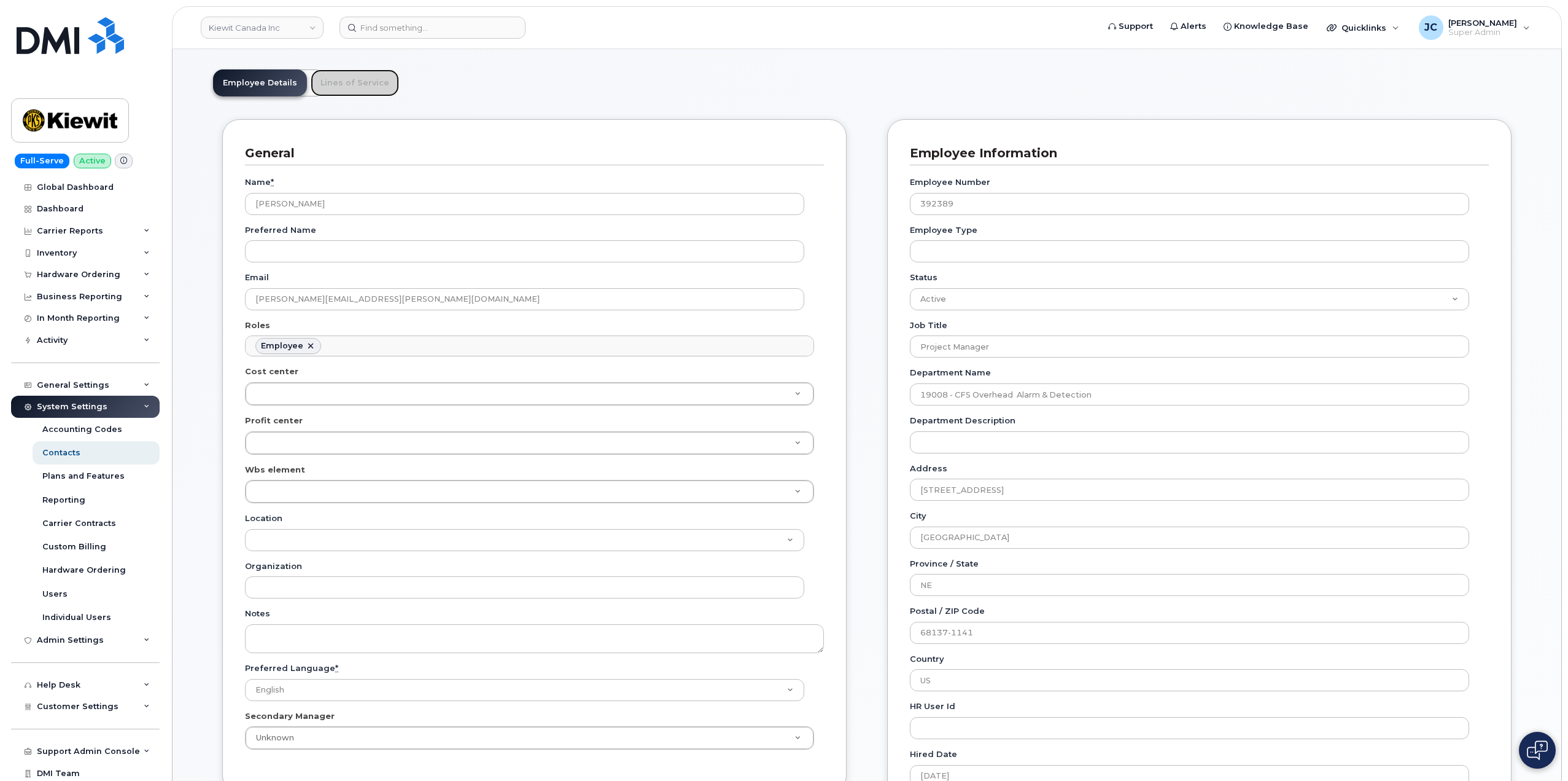
click at [355, 84] on link "Lines of Service" at bounding box center [354, 82] width 89 height 27
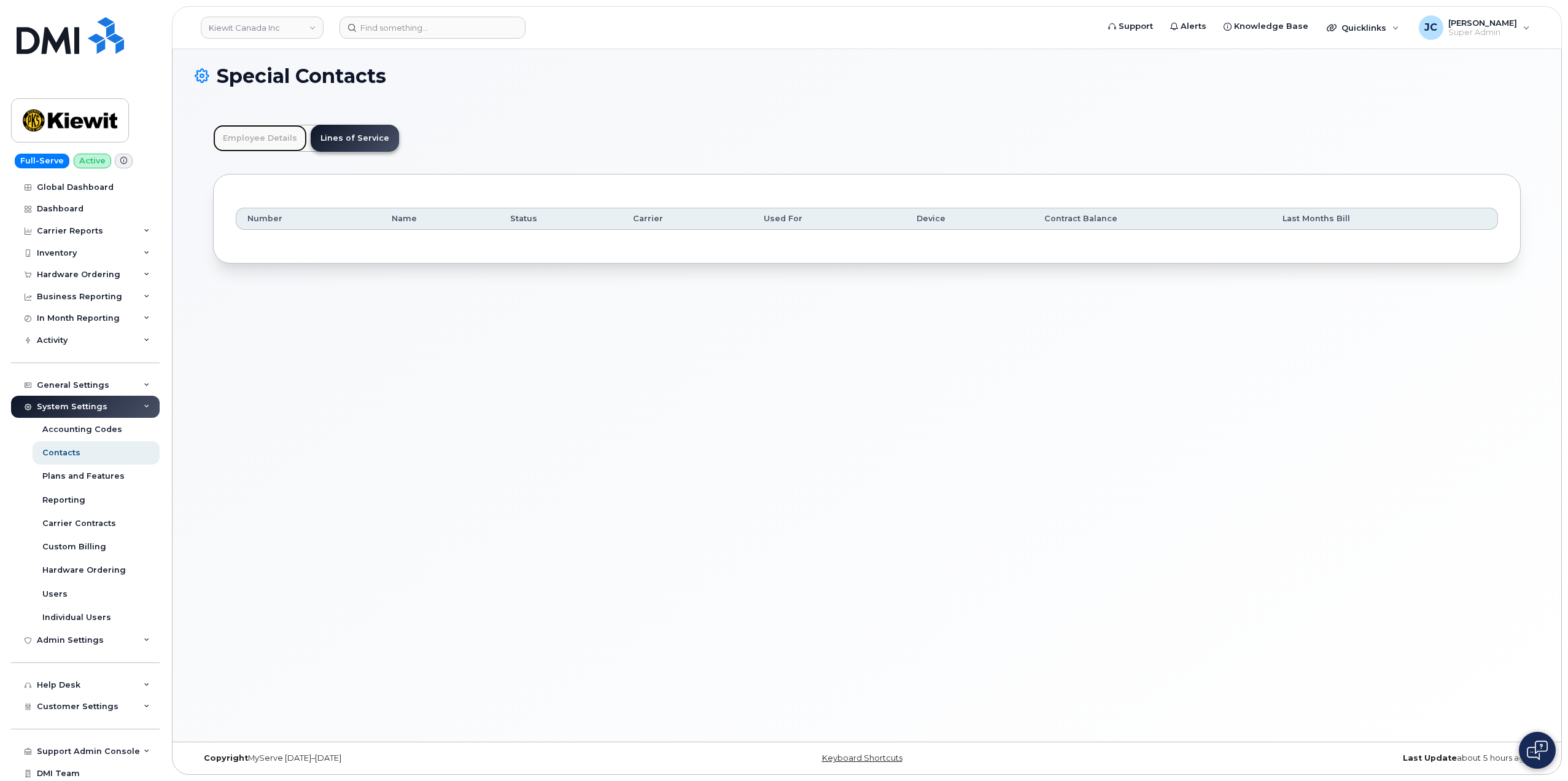
click at [256, 136] on link "Employee Details" at bounding box center [260, 138] width 94 height 27
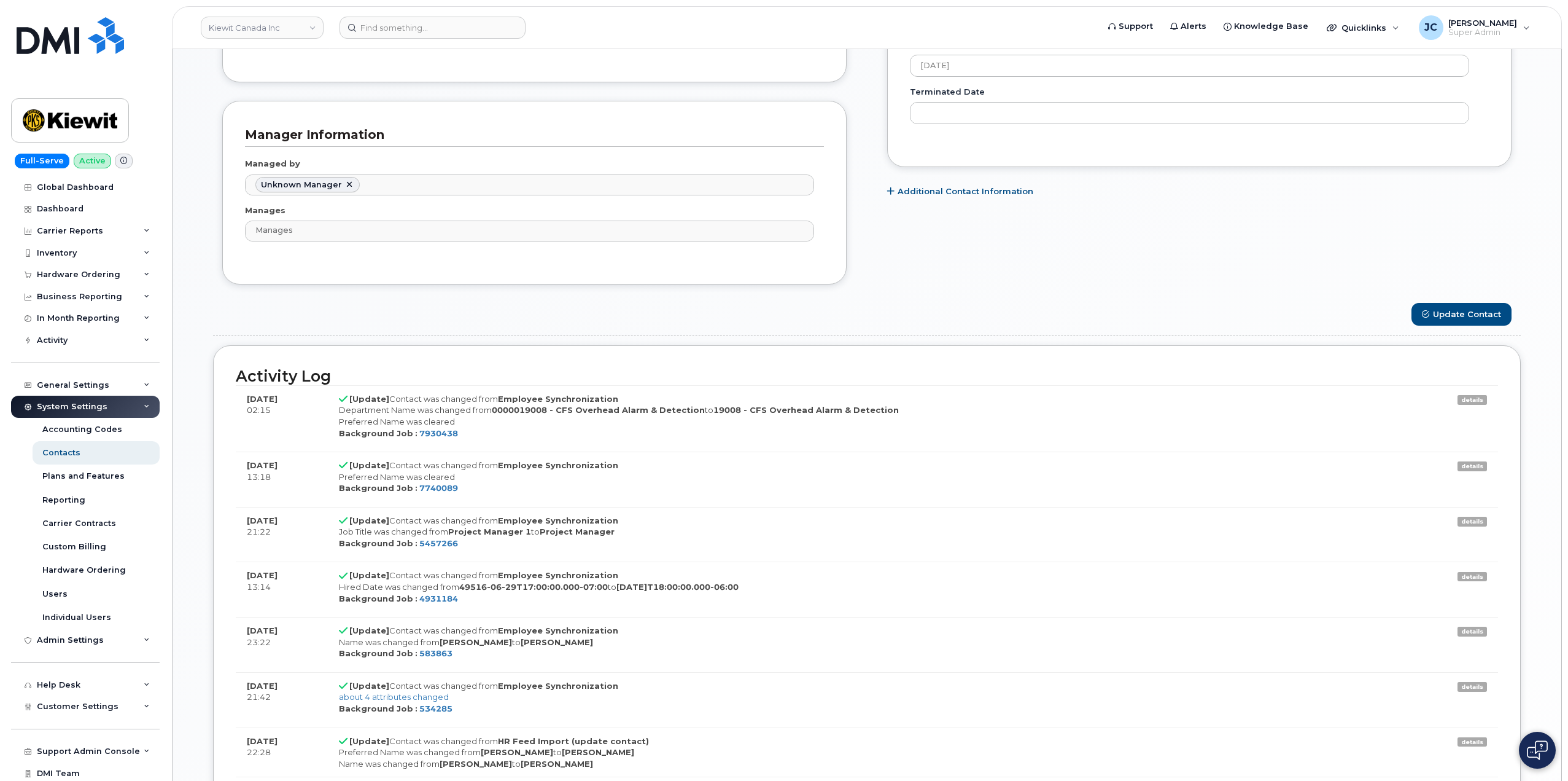
scroll to position [805, 0]
